Goal: Task Accomplishment & Management: Use online tool/utility

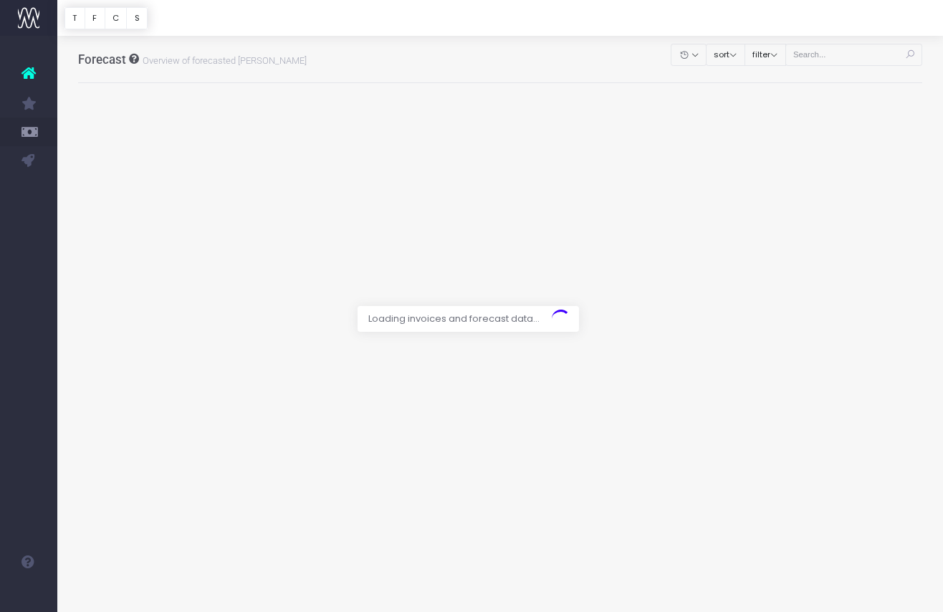
click at [868, 57] on div at bounding box center [471, 306] width 943 height 612
click at [862, 52] on div at bounding box center [471, 306] width 943 height 612
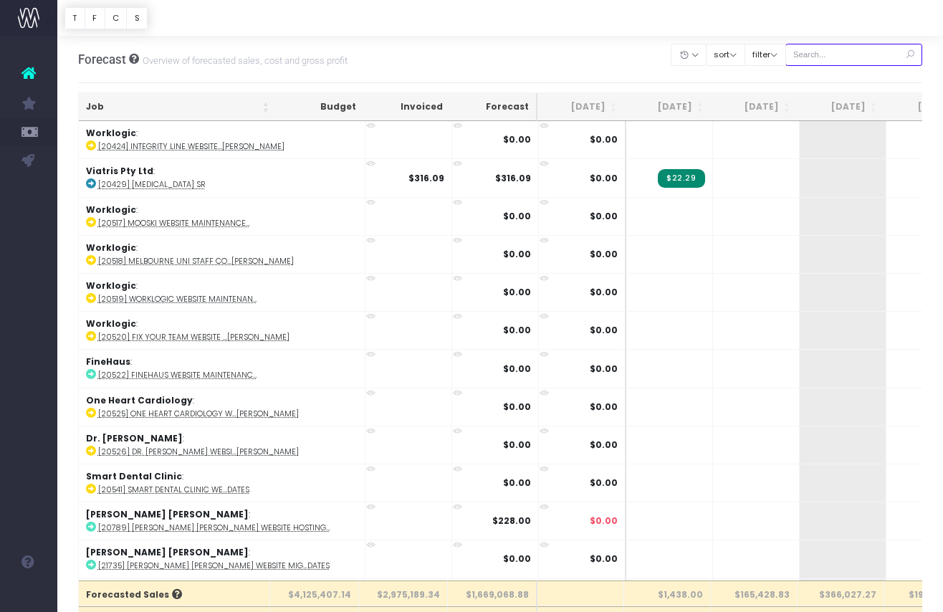
click at [848, 49] on input "text" at bounding box center [855, 55] width 138 height 22
paste input "24464"
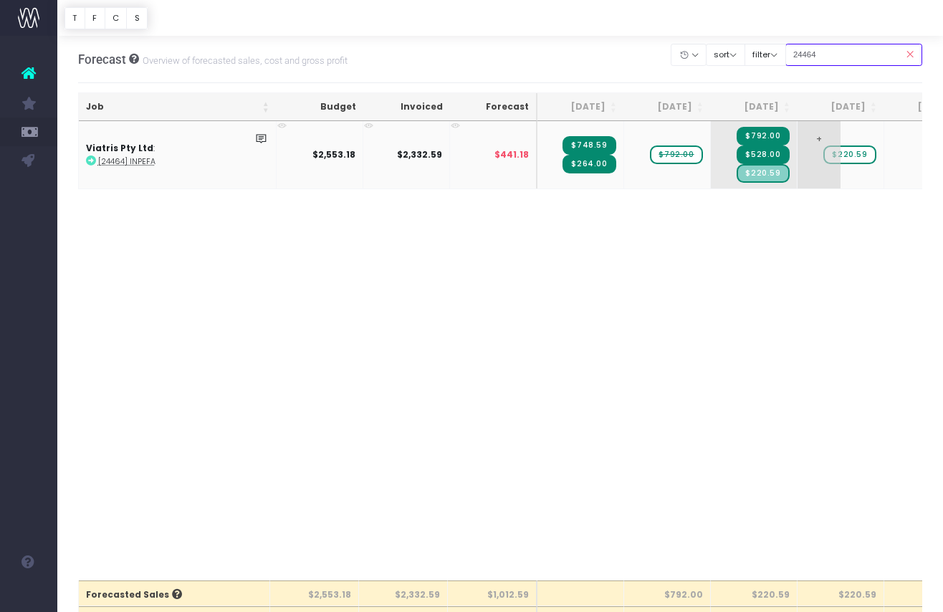
type input "24464"
click at [865, 156] on span "$220.59" at bounding box center [850, 155] width 52 height 19
click at [862, 53] on input "24464" at bounding box center [855, 55] width 138 height 22
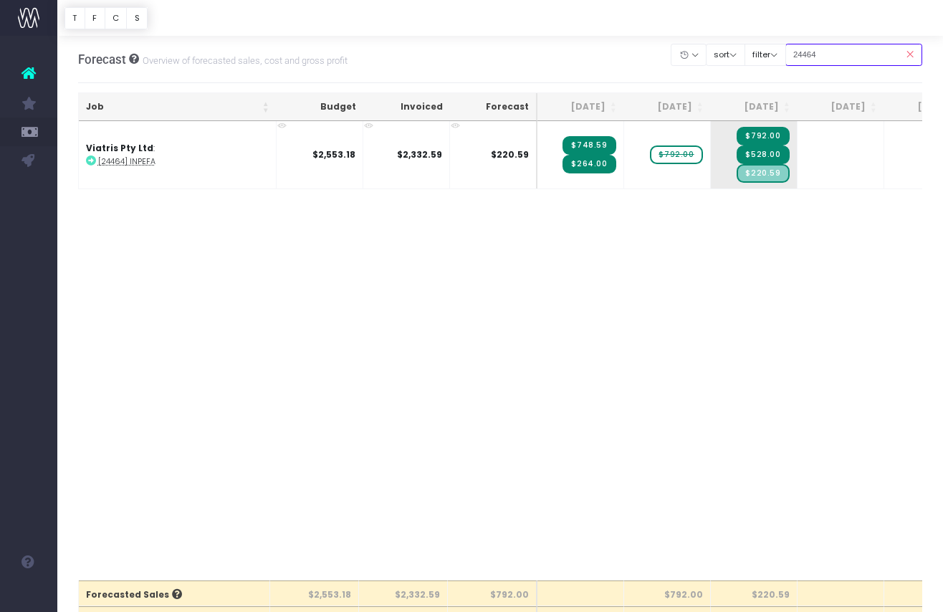
paste input "2993"
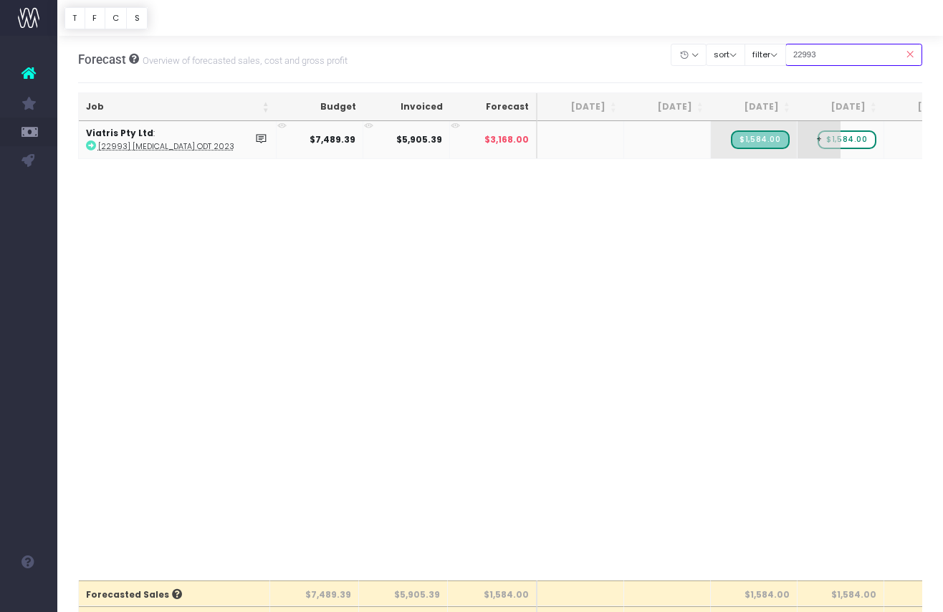
type input "22993"
click at [852, 142] on span "$1,584.00" at bounding box center [847, 139] width 58 height 19
click at [852, 50] on input "22993" at bounding box center [855, 55] width 138 height 22
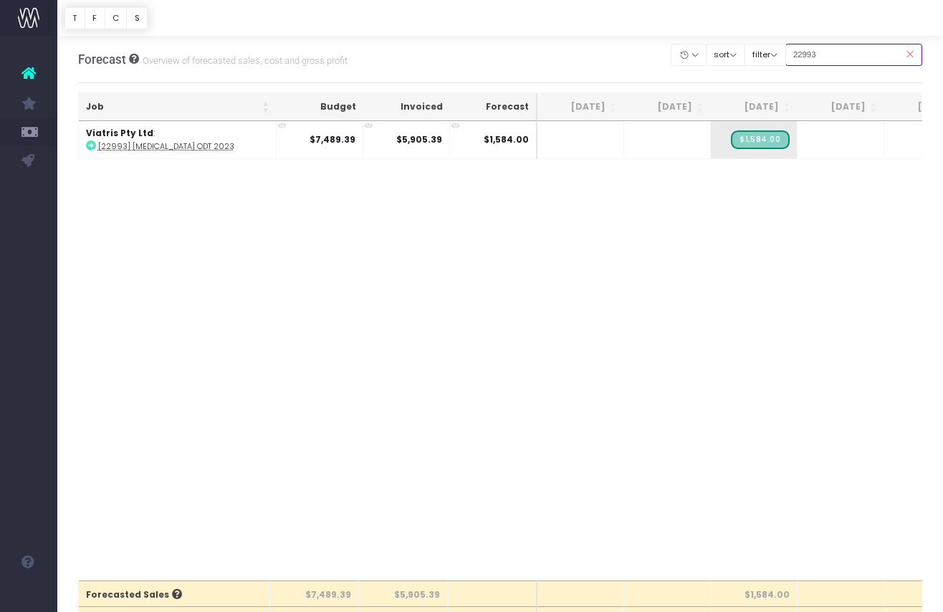
click at [852, 50] on input "22993" at bounding box center [855, 55] width 138 height 22
paste input "4639"
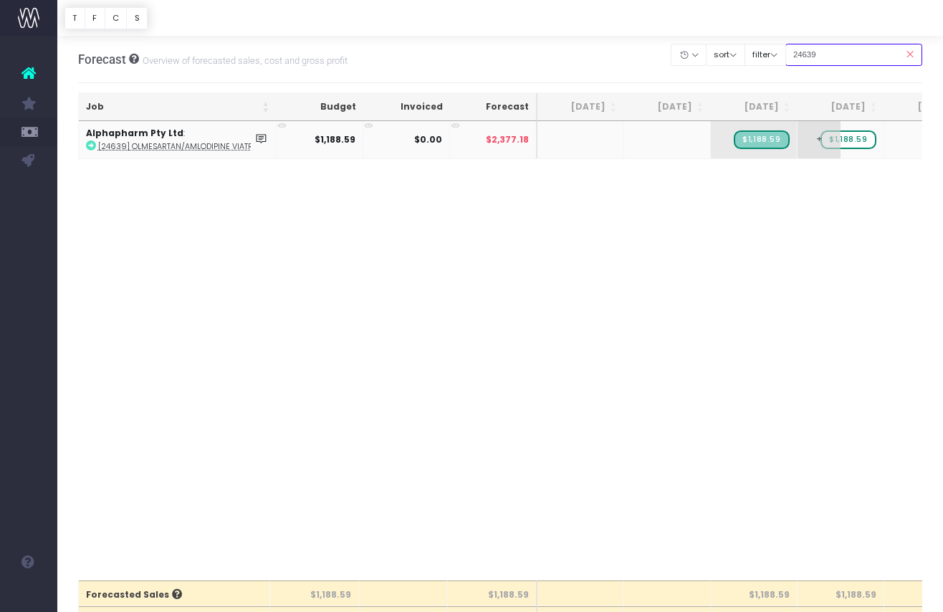
type input "24639"
click at [856, 143] on span "$1,188.59" at bounding box center [848, 139] width 55 height 19
click at [852, 49] on input "24639" at bounding box center [855, 55] width 138 height 22
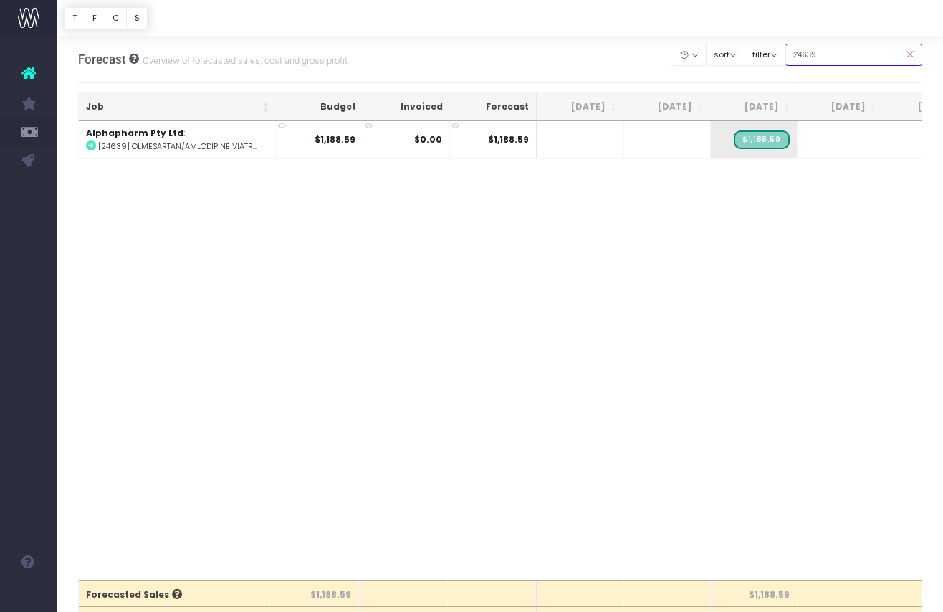
paste input "40"
type input "24640"
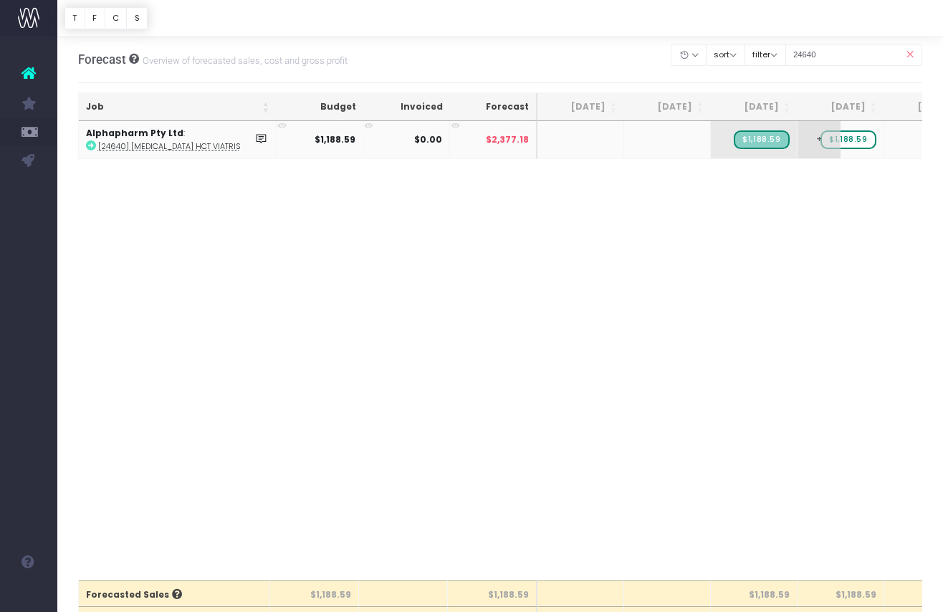
click at [849, 133] on span "$1,188.59" at bounding box center [848, 139] width 55 height 19
click at [847, 50] on input "24640" at bounding box center [855, 55] width 138 height 22
paste input "413"
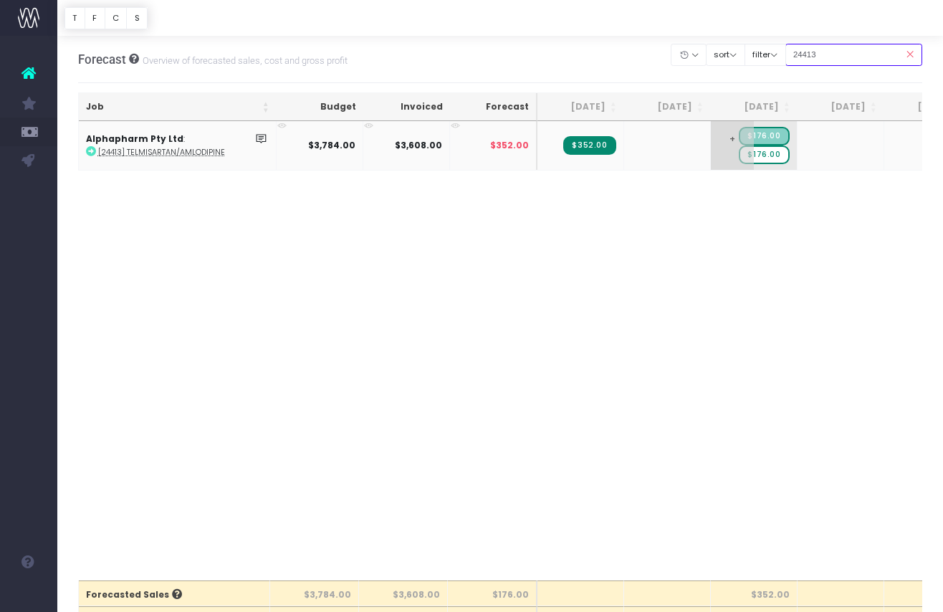
type input "24413"
click at [773, 152] on span "$176.00" at bounding box center [764, 155] width 50 height 19
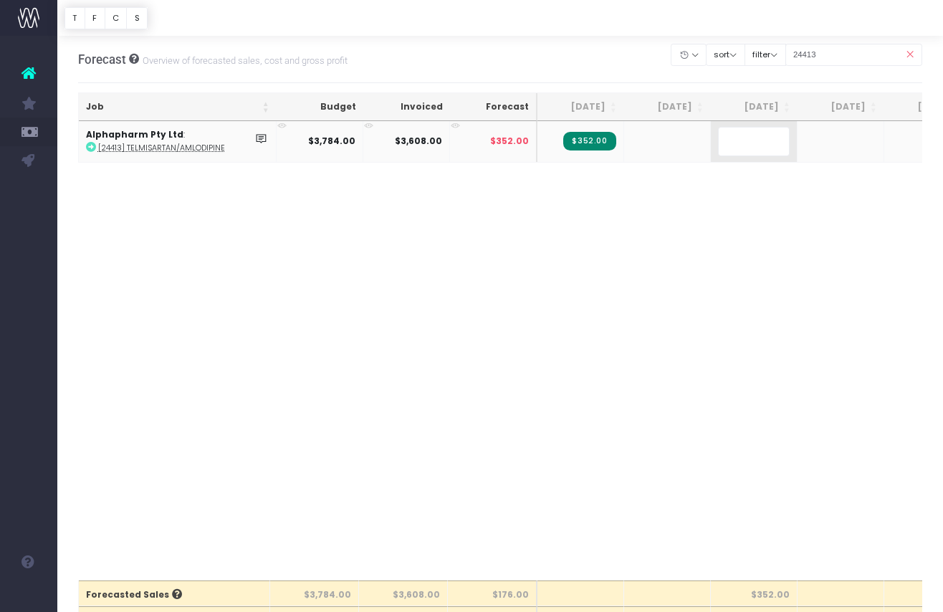
click at [845, 219] on body "Oh my... this is bad. wayahead wasn't able to load this page. Please contact su…" at bounding box center [471, 306] width 943 height 612
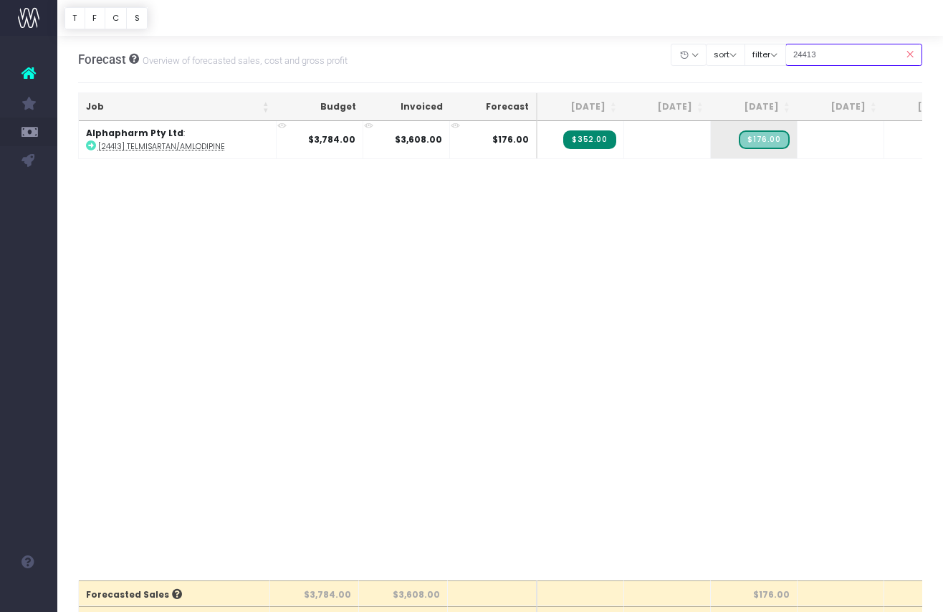
click at [835, 54] on input "24413" at bounding box center [855, 55] width 138 height 22
paste input "620"
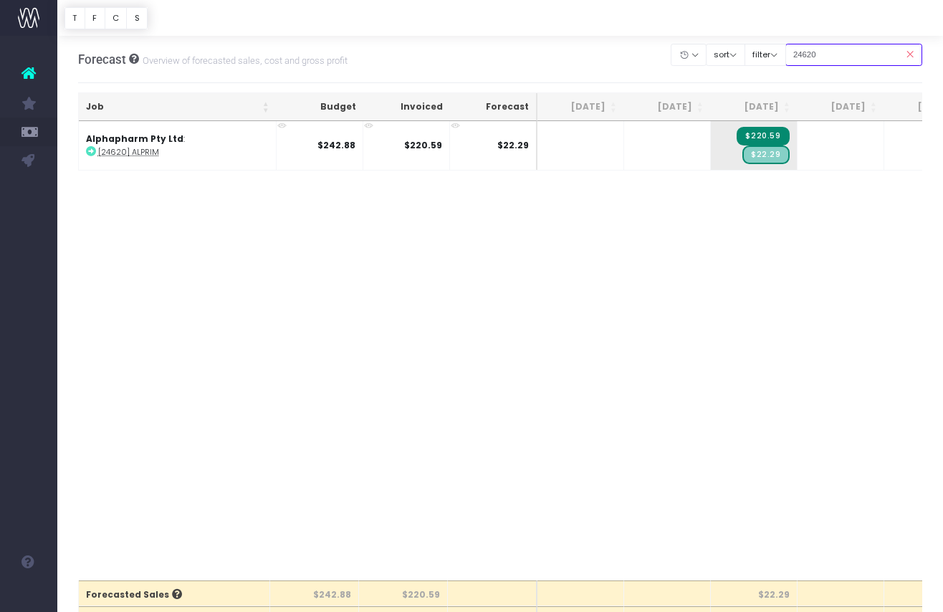
click at [853, 49] on input "24620" at bounding box center [855, 55] width 138 height 22
paste input "34"
type input "24634"
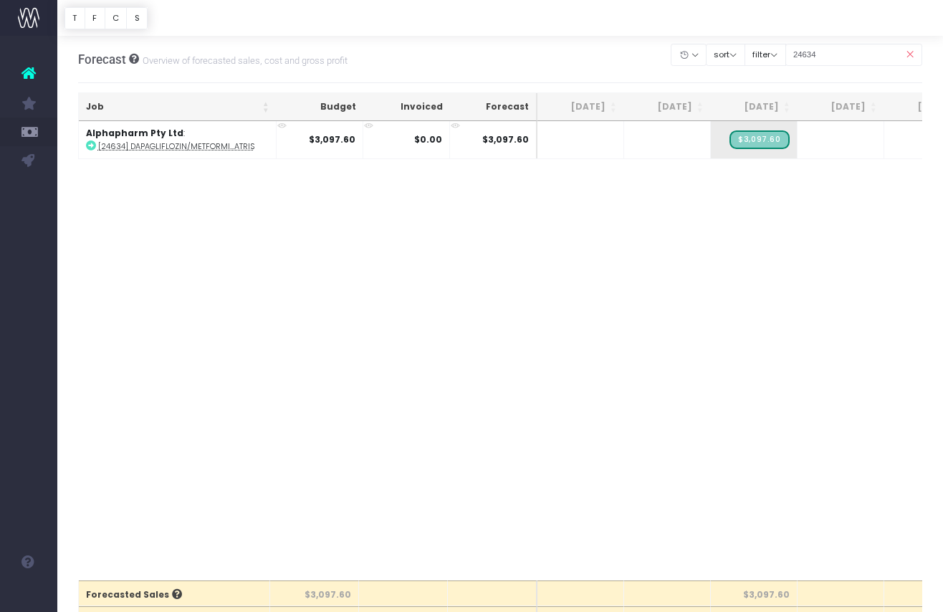
click at [29, 70] on icon at bounding box center [29, 73] width 14 height 19
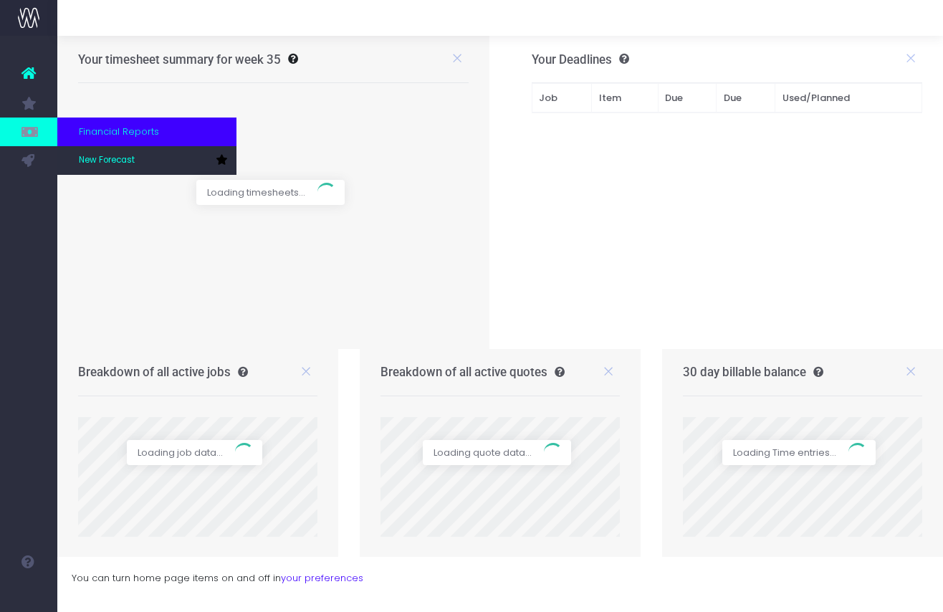
click at [33, 126] on icon at bounding box center [29, 132] width 14 height 16
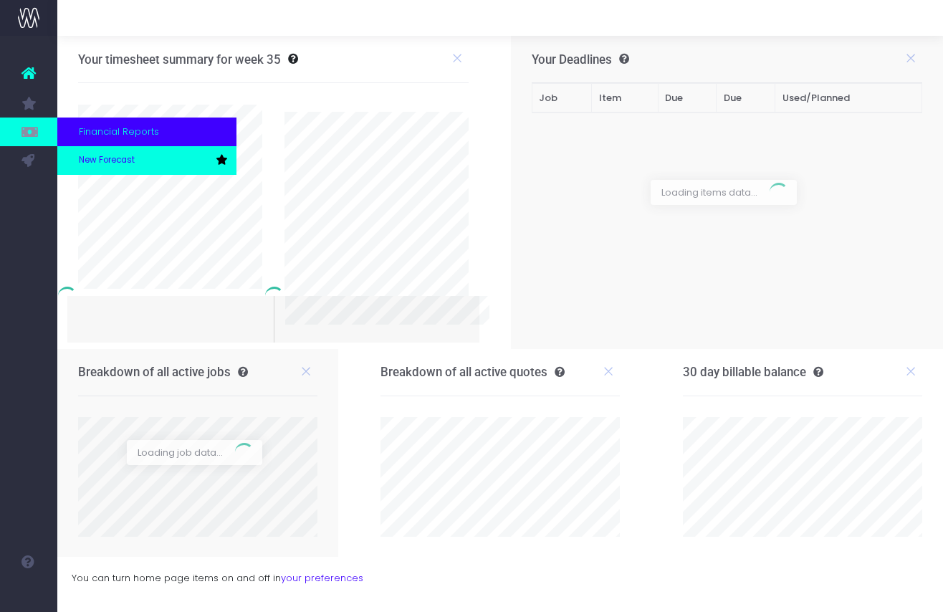
click at [125, 168] on link "New Forecast" at bounding box center [146, 160] width 179 height 29
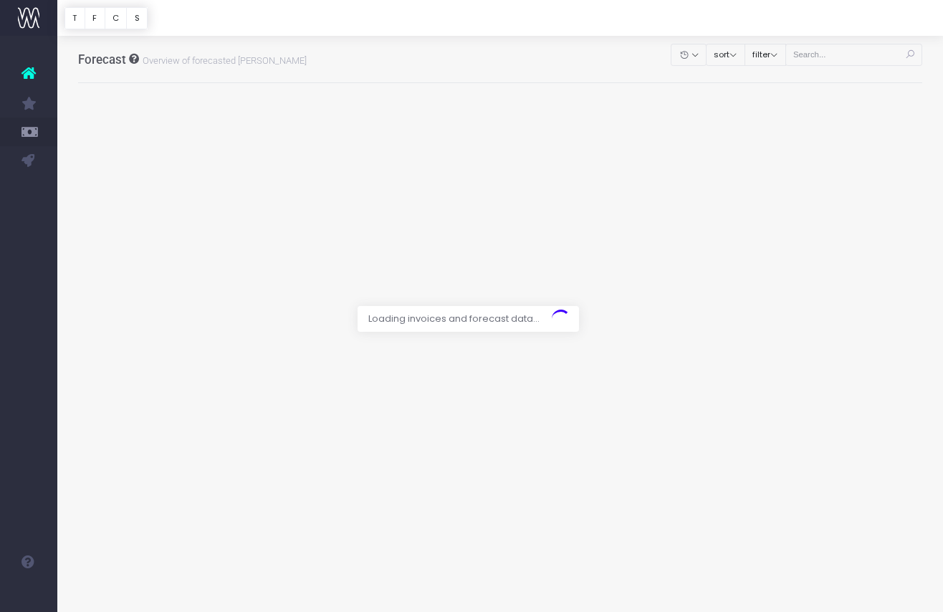
click at [789, 53] on div at bounding box center [471, 306] width 943 height 612
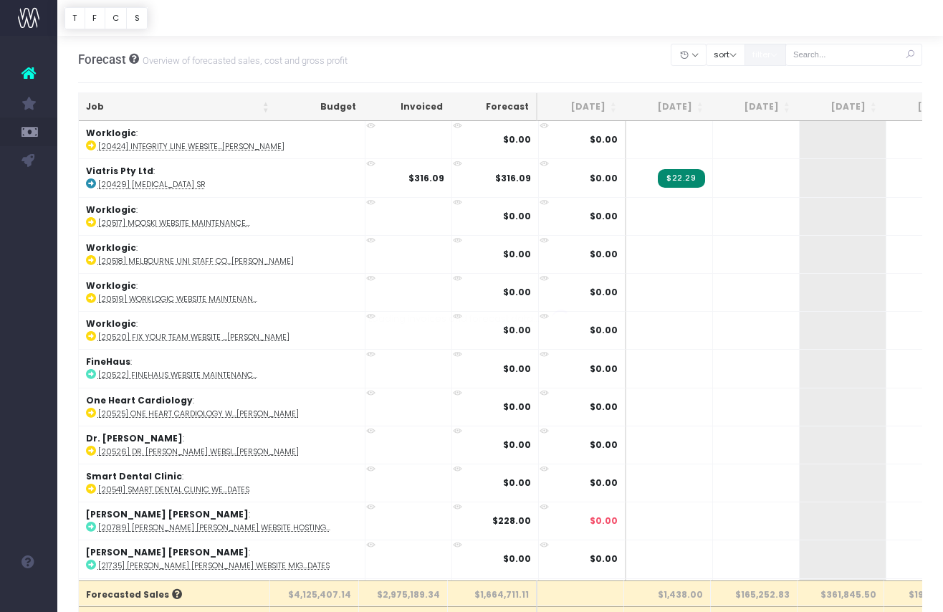
click at [785, 54] on button "filter" at bounding box center [766, 55] width 42 height 22
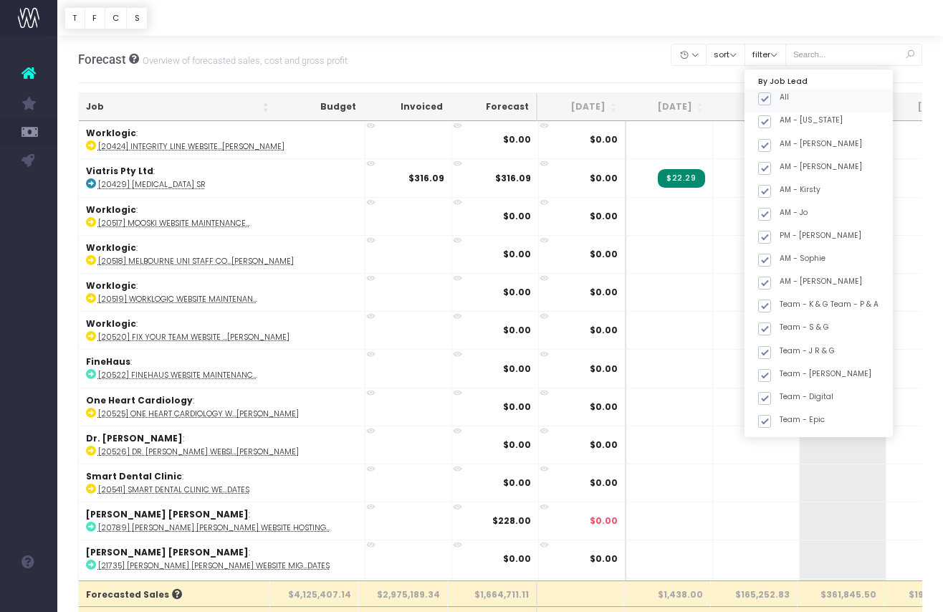
click at [771, 95] on span at bounding box center [764, 98] width 13 height 13
click at [780, 95] on input "All" at bounding box center [784, 96] width 9 height 9
checkbox input "false"
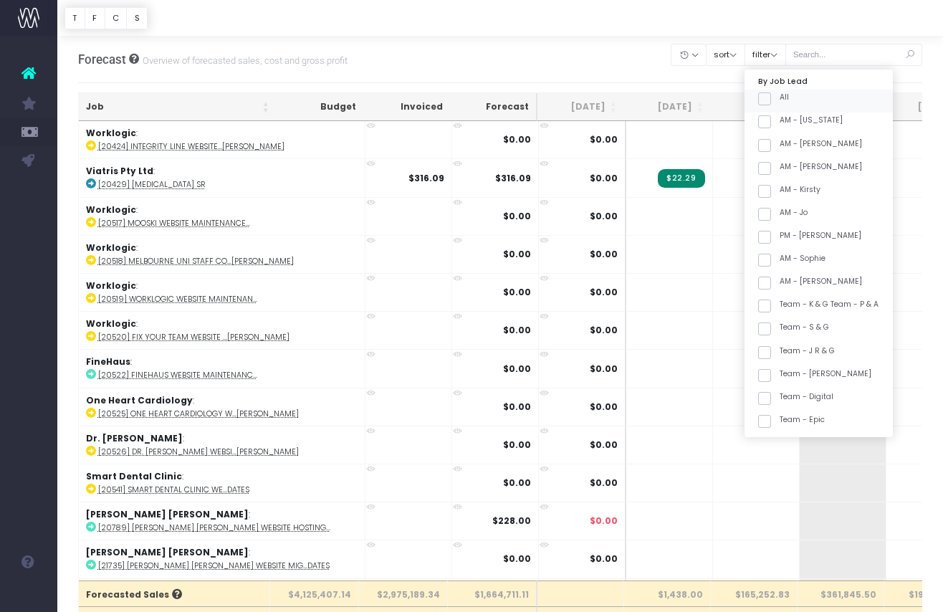
checkbox input "false"
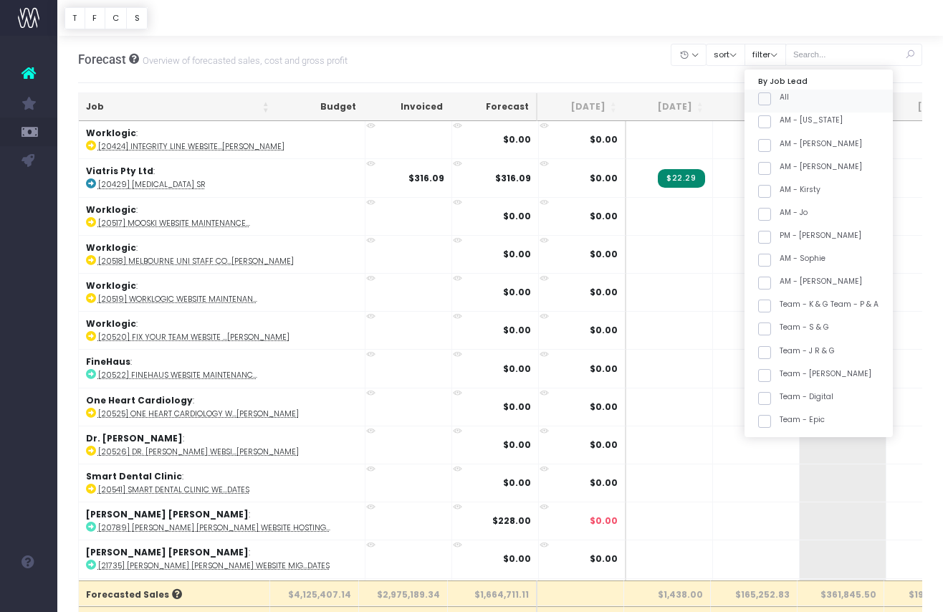
checkbox input "false"
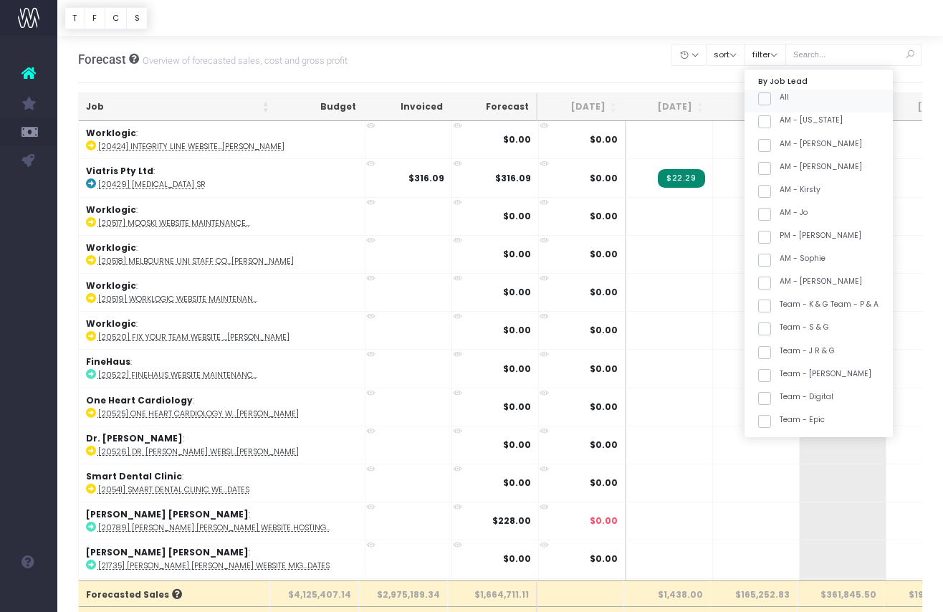
checkbox input "false"
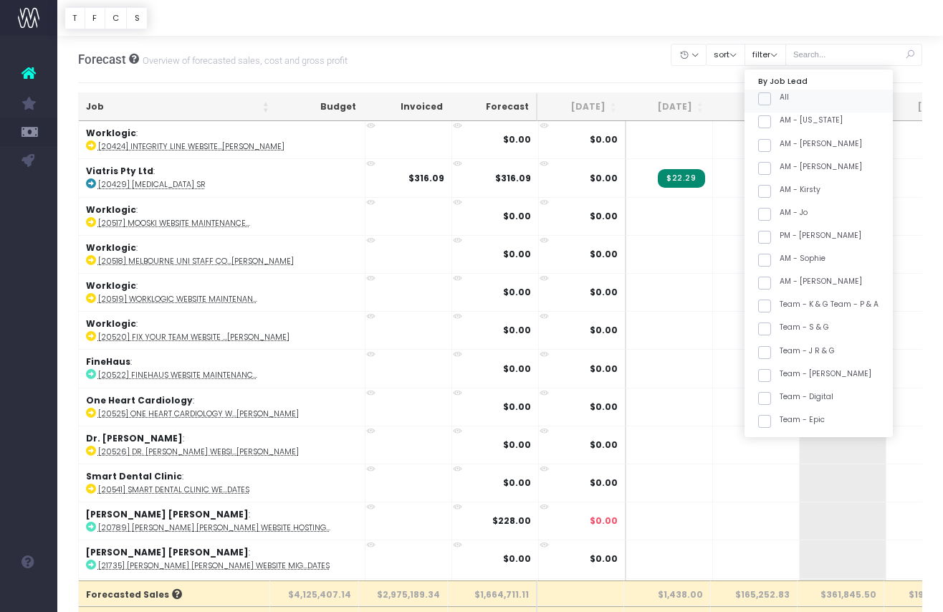
checkbox input "false"
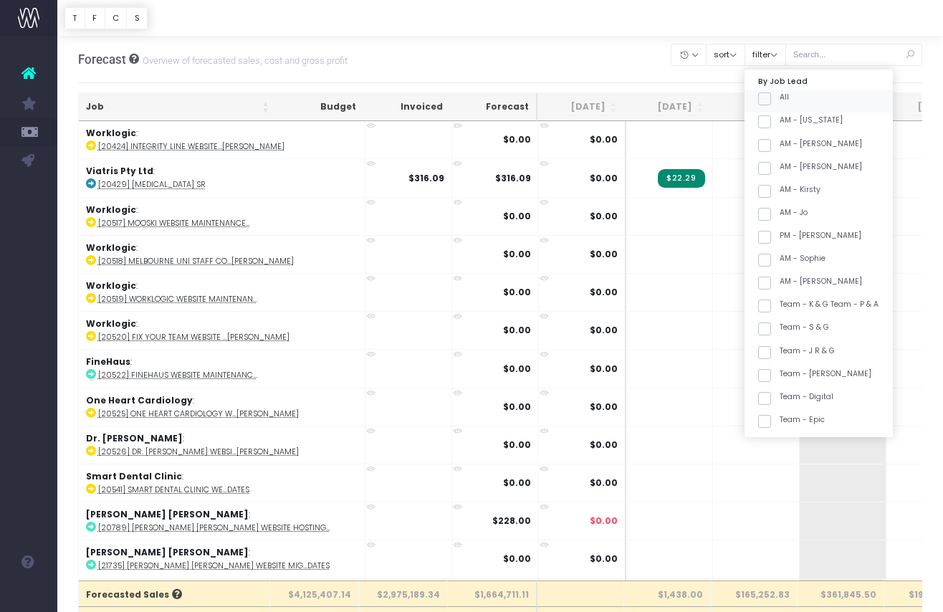
checkbox input "false"
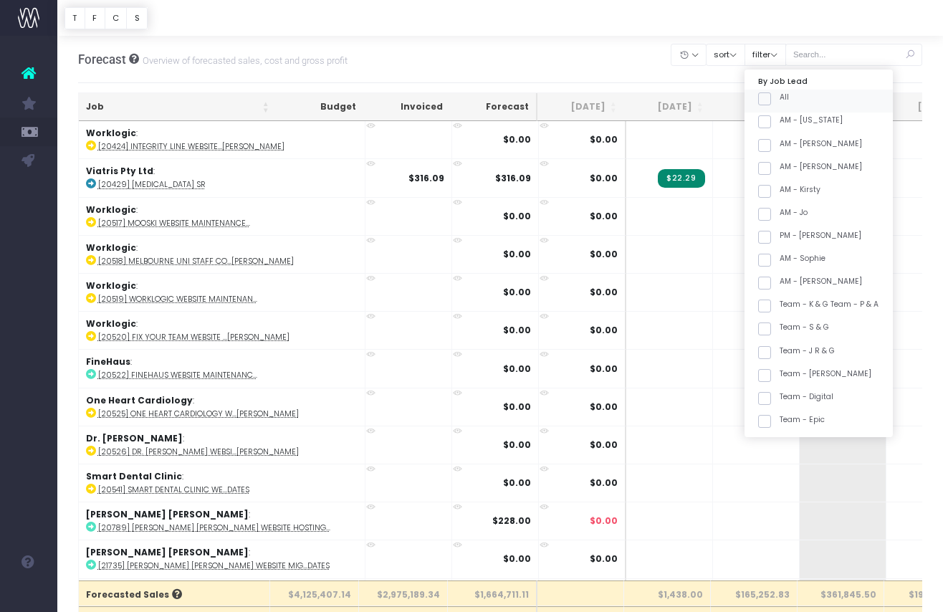
checkbox input "false"
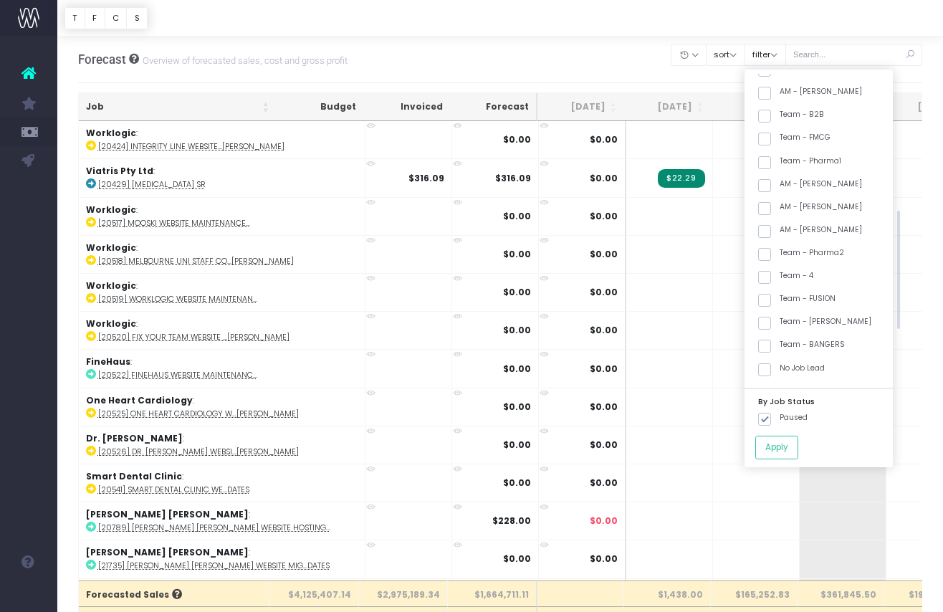
scroll to position [401, 0]
click at [771, 346] on span at bounding box center [764, 341] width 13 height 13
click at [782, 344] on input "Team - BANGERS" at bounding box center [784, 339] width 9 height 9
checkbox input "true"
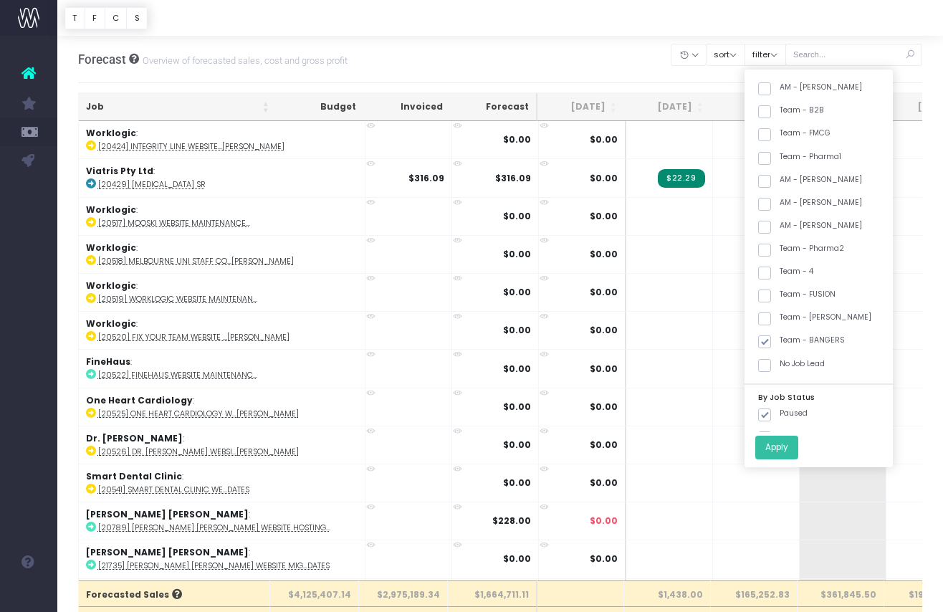
click at [798, 444] on button "Apply" at bounding box center [777, 448] width 43 height 24
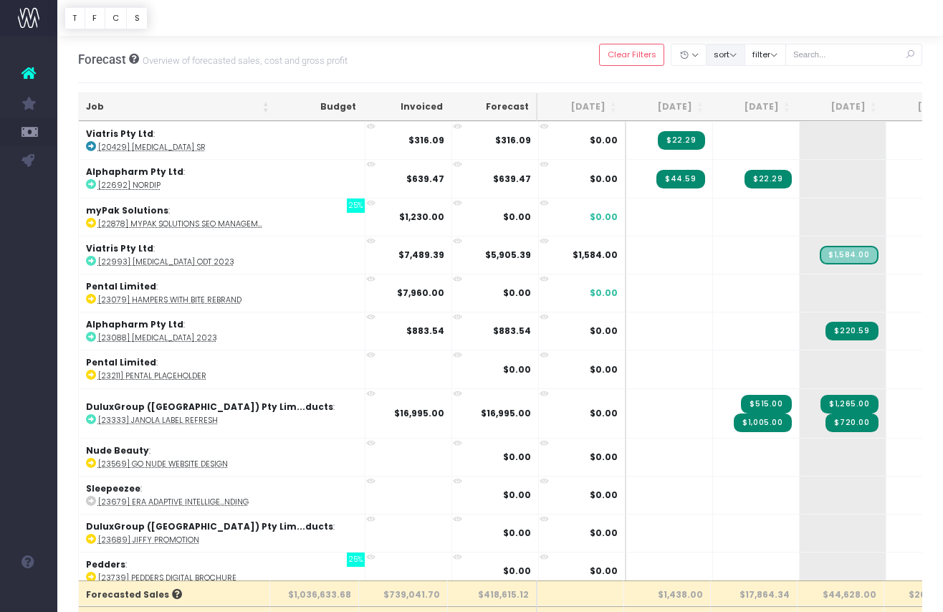
click at [745, 49] on button "sort" at bounding box center [725, 55] width 39 height 22
click at [830, 57] on input "text" at bounding box center [855, 55] width 138 height 22
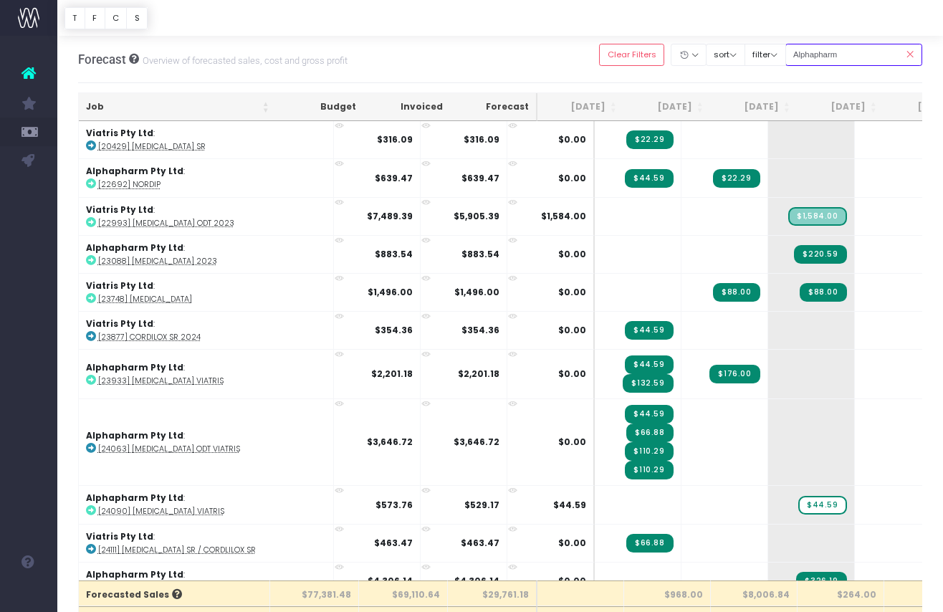
type input "Alphapharm"
click at [869, 50] on input "Alphapharm" at bounding box center [855, 55] width 138 height 22
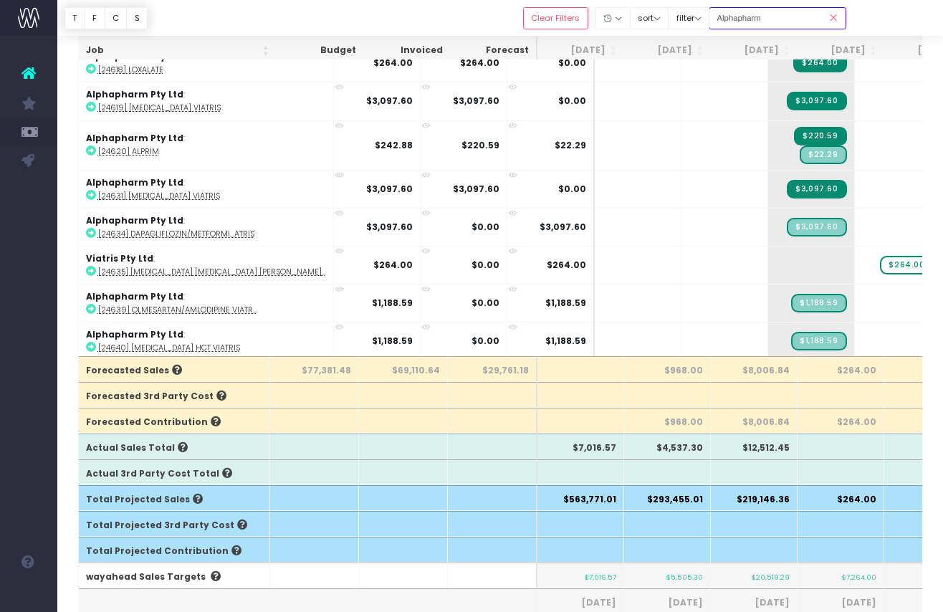
scroll to position [227, 0]
